Goal: Check status: Check status

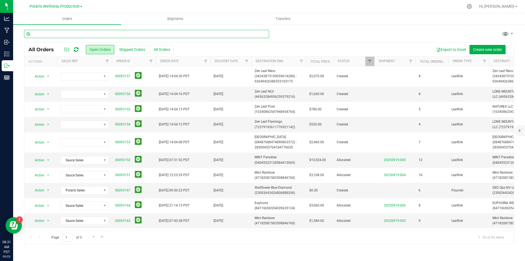
click at [86, 33] on input "text" at bounding box center [146, 34] width 245 height 8
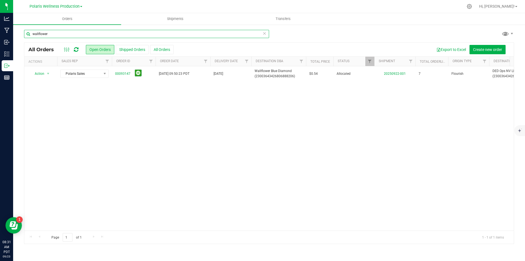
type input "wallflower"
click at [350, 109] on div "Action Action Cancel order Clone order Edit order Mark as fully paid Order audi…" at bounding box center [269, 148] width 490 height 164
drag, startPoint x: 57, startPoint y: 36, endPoint x: 27, endPoint y: 43, distance: 30.9
click at [27, 43] on div "wallflower All Orders Open Orders Shipped Orders All Orders Export to Excel Cre…" at bounding box center [269, 137] width 490 height 214
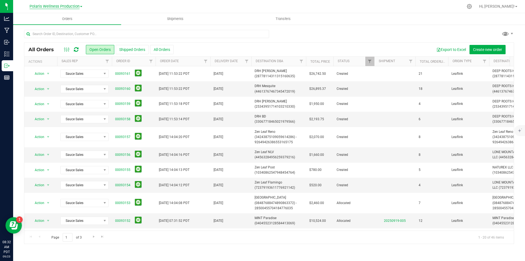
click at [74, 5] on span "Polaris Wellness Production" at bounding box center [55, 6] width 50 height 5
click at [62, 20] on link "Polaris Wellness Cultivation" at bounding box center [56, 19] width 80 height 7
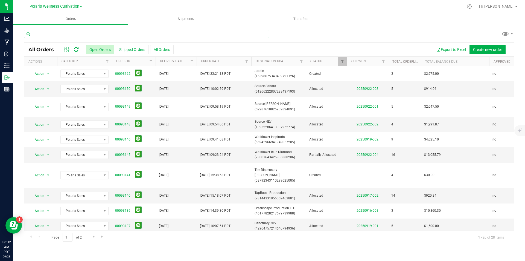
click at [93, 36] on input "text" at bounding box center [146, 34] width 245 height 8
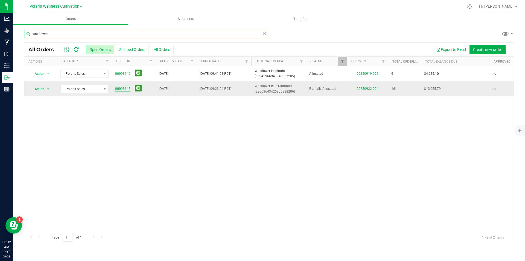
type input "wallflower"
click at [126, 89] on link "00093145" at bounding box center [122, 88] width 15 height 5
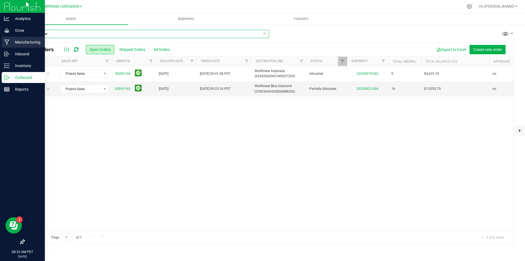
drag, startPoint x: 52, startPoint y: 34, endPoint x: 11, endPoint y: 48, distance: 43.0
click at [11, 48] on div "Analytics Grow Manufacturing Inbound Inventory Outbound Reports 08:33 AM PDT [D…" at bounding box center [262, 130] width 525 height 261
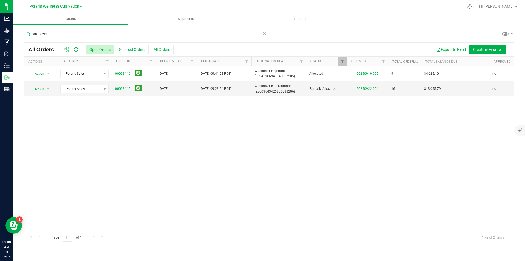
click at [351, 144] on div "Action Action Cancel order Clone order Edit order Mark as fully paid Order audi…" at bounding box center [269, 148] width 490 height 164
